Goal: Check status: Check status

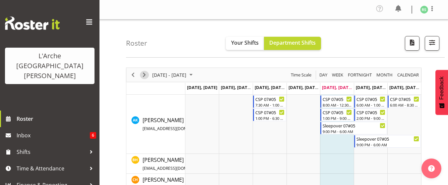
click at [143, 72] on span "Next" at bounding box center [144, 75] width 8 height 8
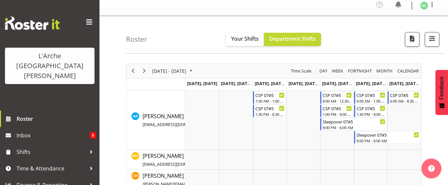
scroll to position [4, 0]
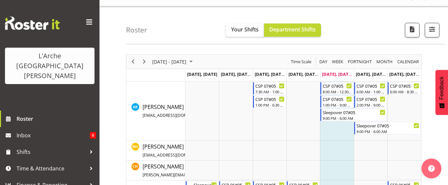
scroll to position [53, 0]
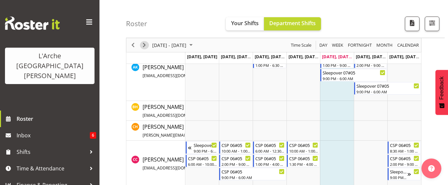
click at [145, 46] on span "Next" at bounding box center [144, 45] width 8 height 8
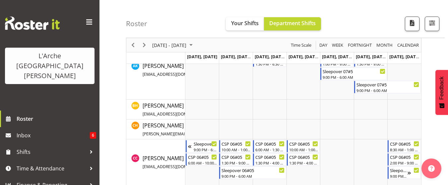
scroll to position [53, 0]
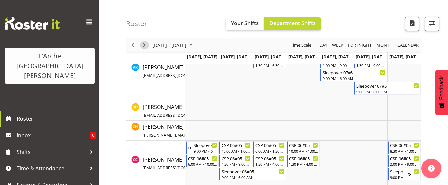
click at [146, 46] on span "Next" at bounding box center [144, 45] width 8 height 8
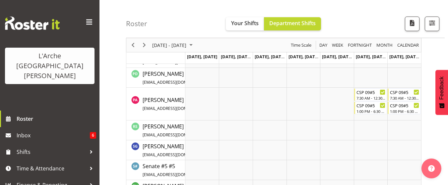
scroll to position [384, 0]
